Goal: Check status: Check status

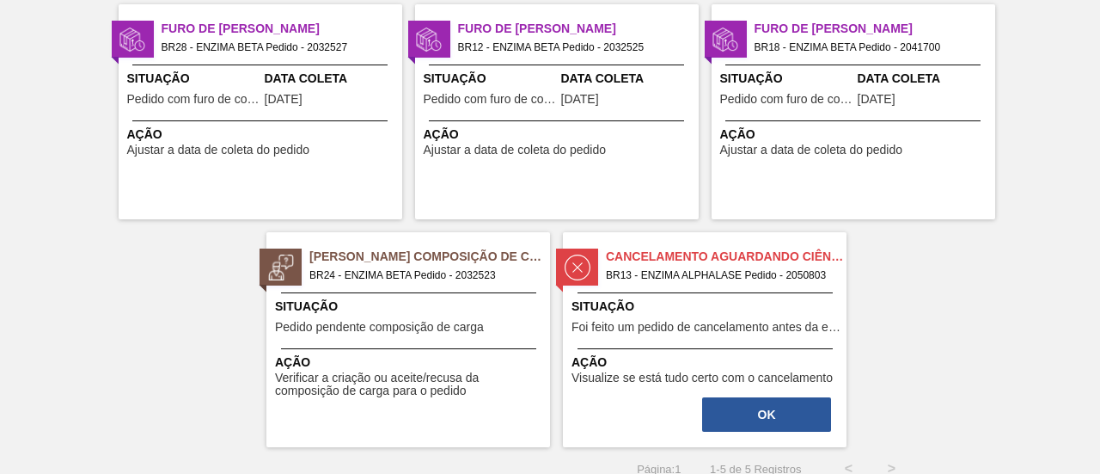
scroll to position [151, 0]
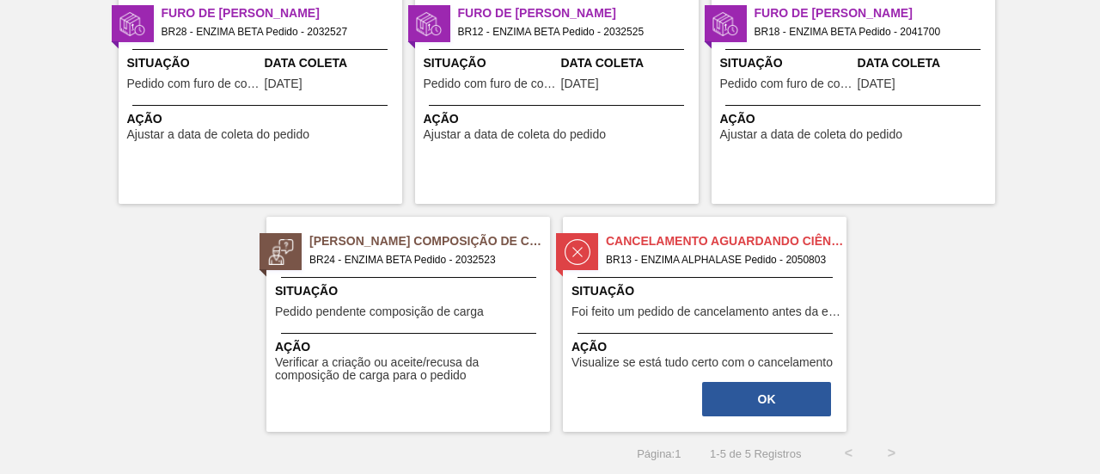
click at [391, 318] on div "Situação Pedido pendente composição de carga" at bounding box center [410, 303] width 271 height 42
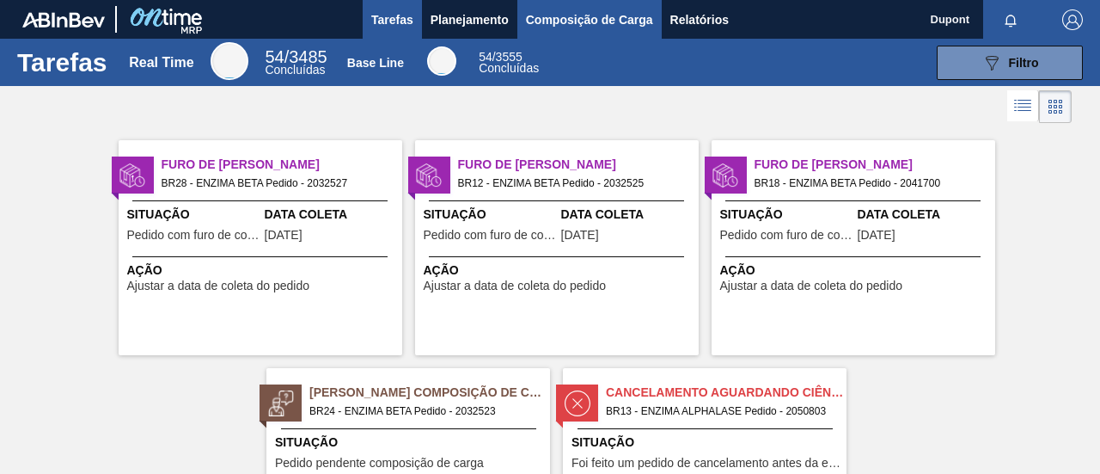
click at [552, 27] on span "Composição de Carga" at bounding box center [589, 19] width 127 height 21
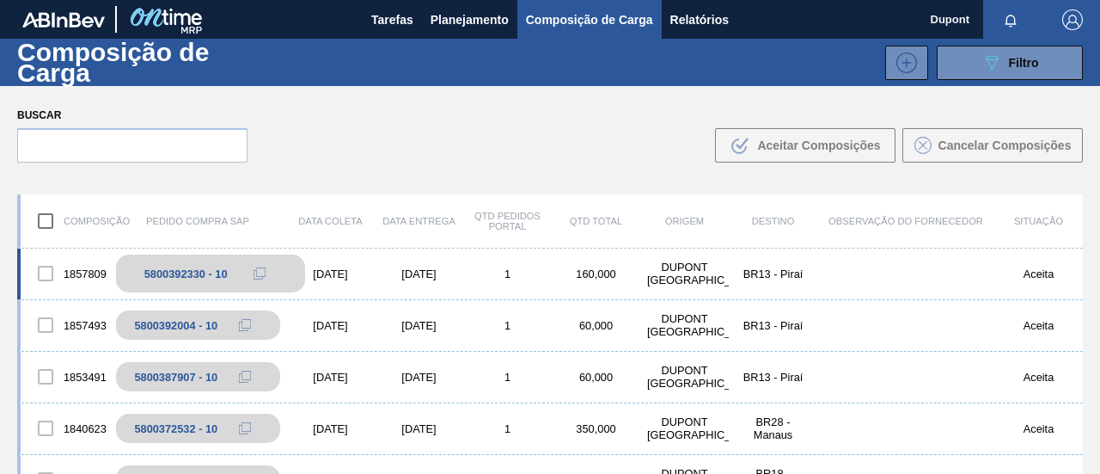
click at [196, 269] on div "5800392330 - 10" at bounding box center [185, 273] width 83 height 13
click at [336, 278] on div "[DATE]" at bounding box center [330, 273] width 89 height 13
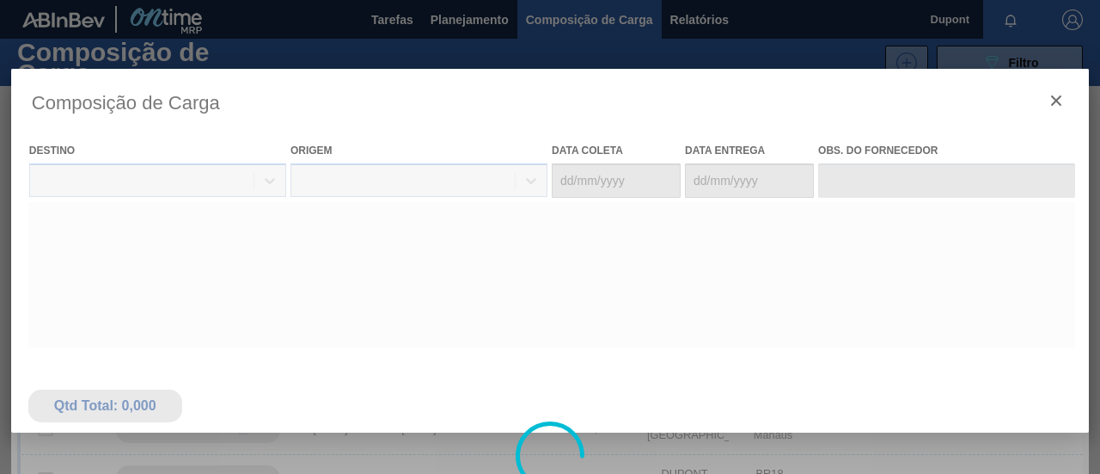
type coleta "[DATE]"
type Entrega "[DATE]"
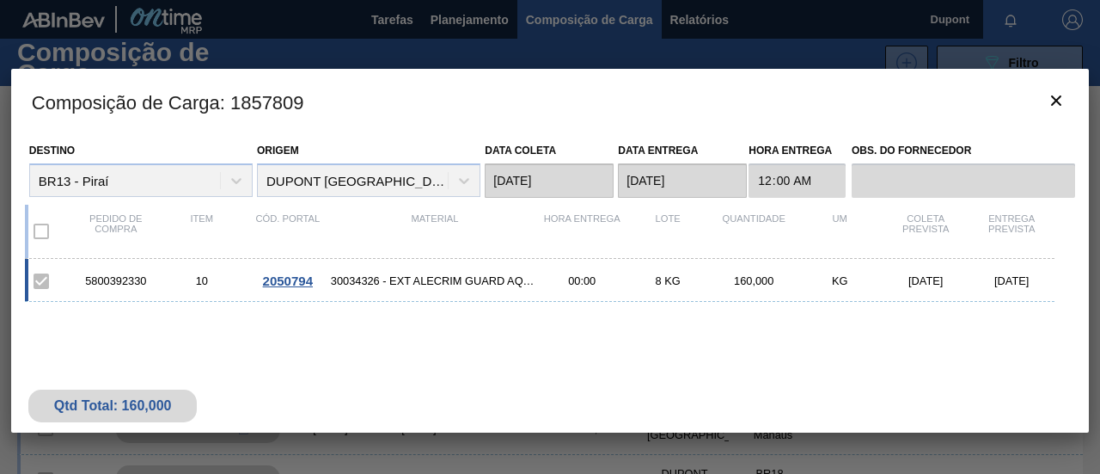
click at [297, 280] on span "2050794" at bounding box center [288, 280] width 50 height 15
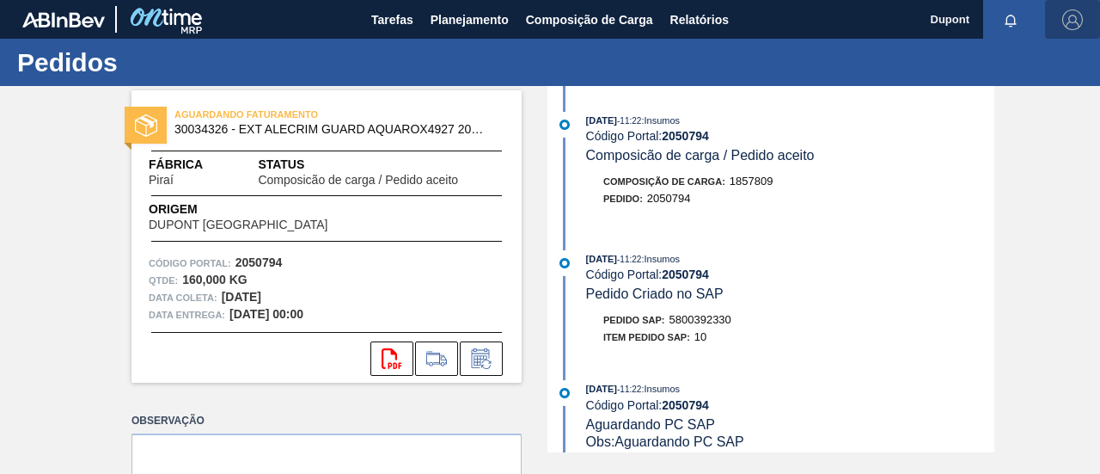
click at [890, 23] on img "button" at bounding box center [1073, 19] width 21 height 21
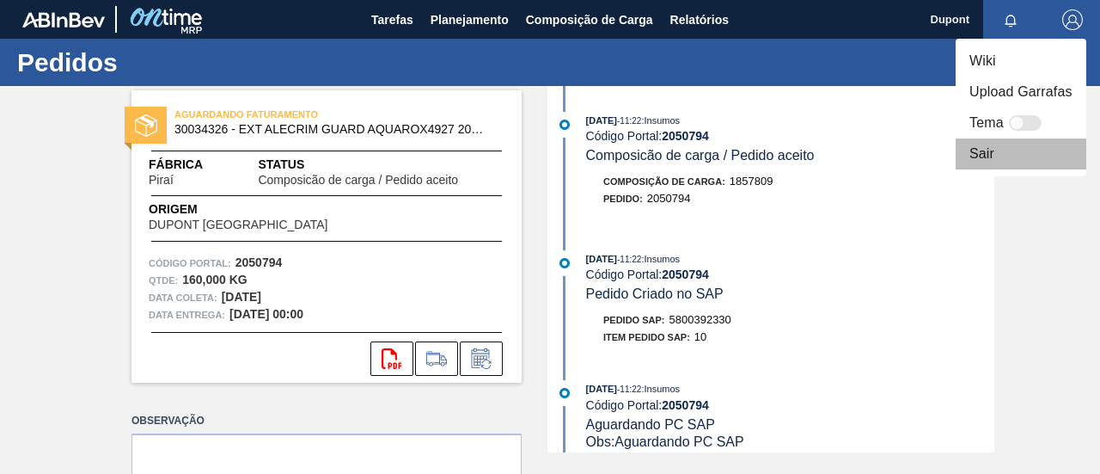
click at [890, 154] on li "Sair" at bounding box center [1021, 153] width 131 height 31
